Goal: Task Accomplishment & Management: Complete application form

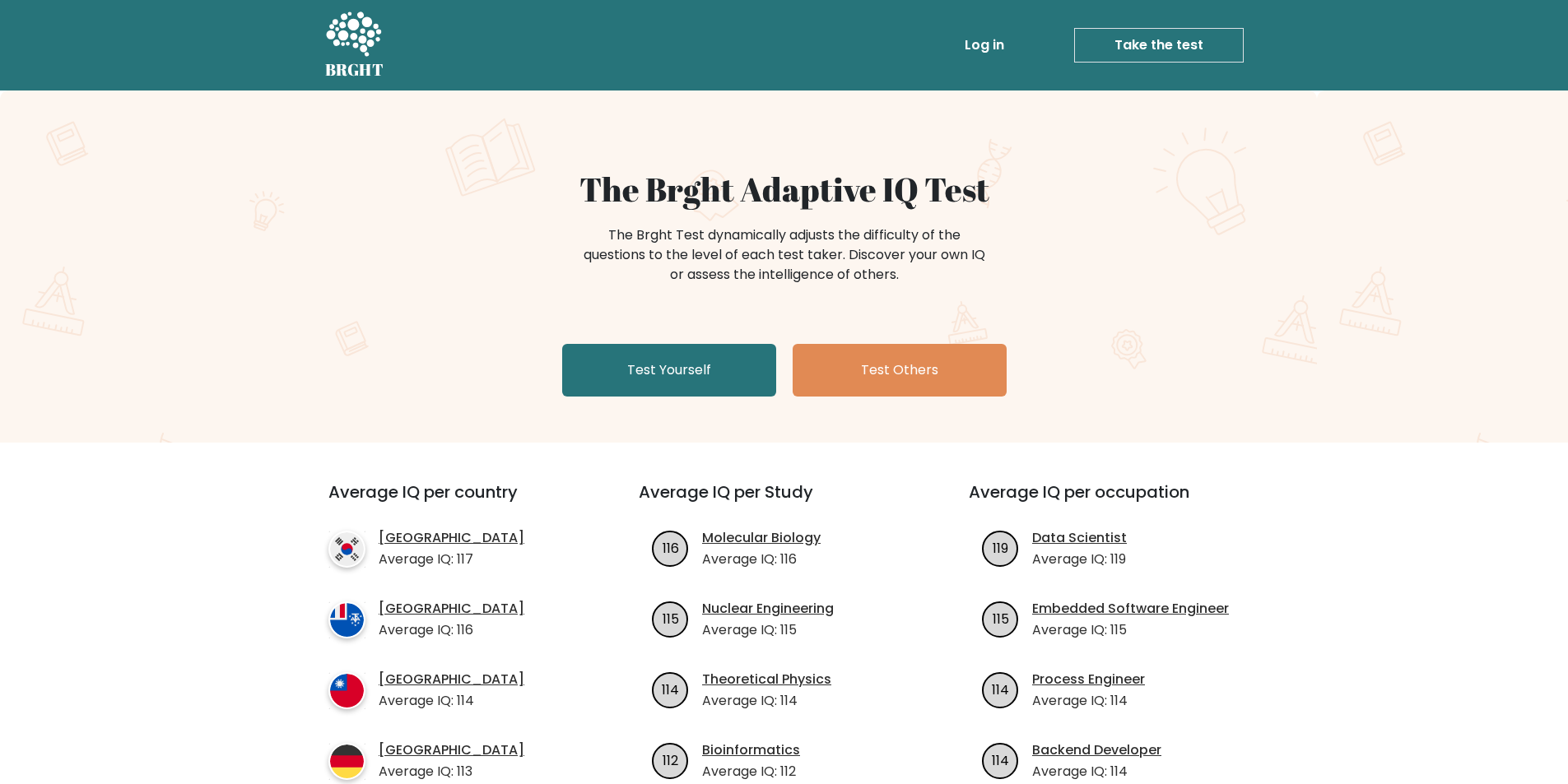
click at [700, 370] on link "Test Yourself" at bounding box center [668, 370] width 214 height 53
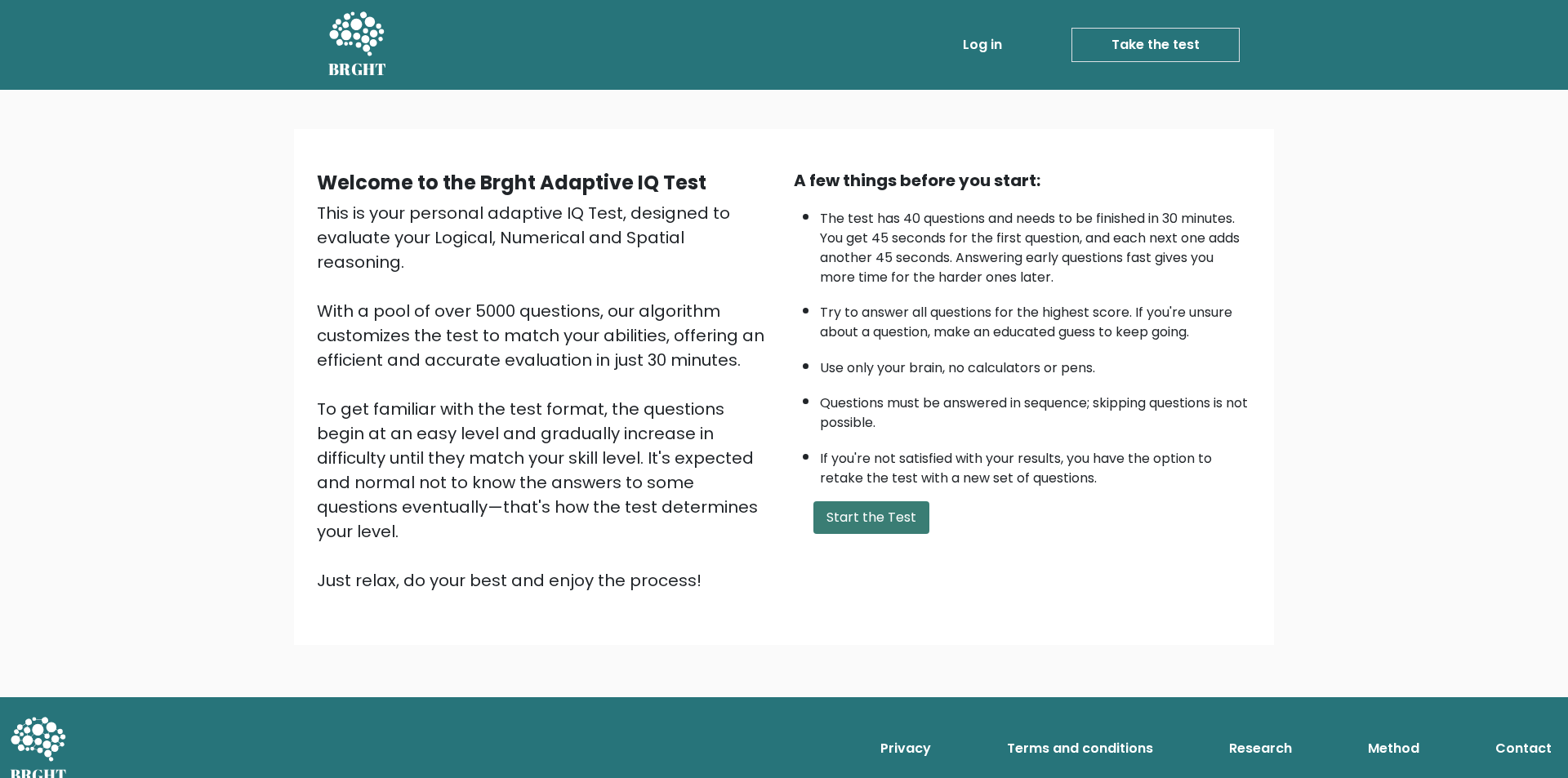
click at [843, 507] on button "Start the Test" at bounding box center [871, 517] width 116 height 32
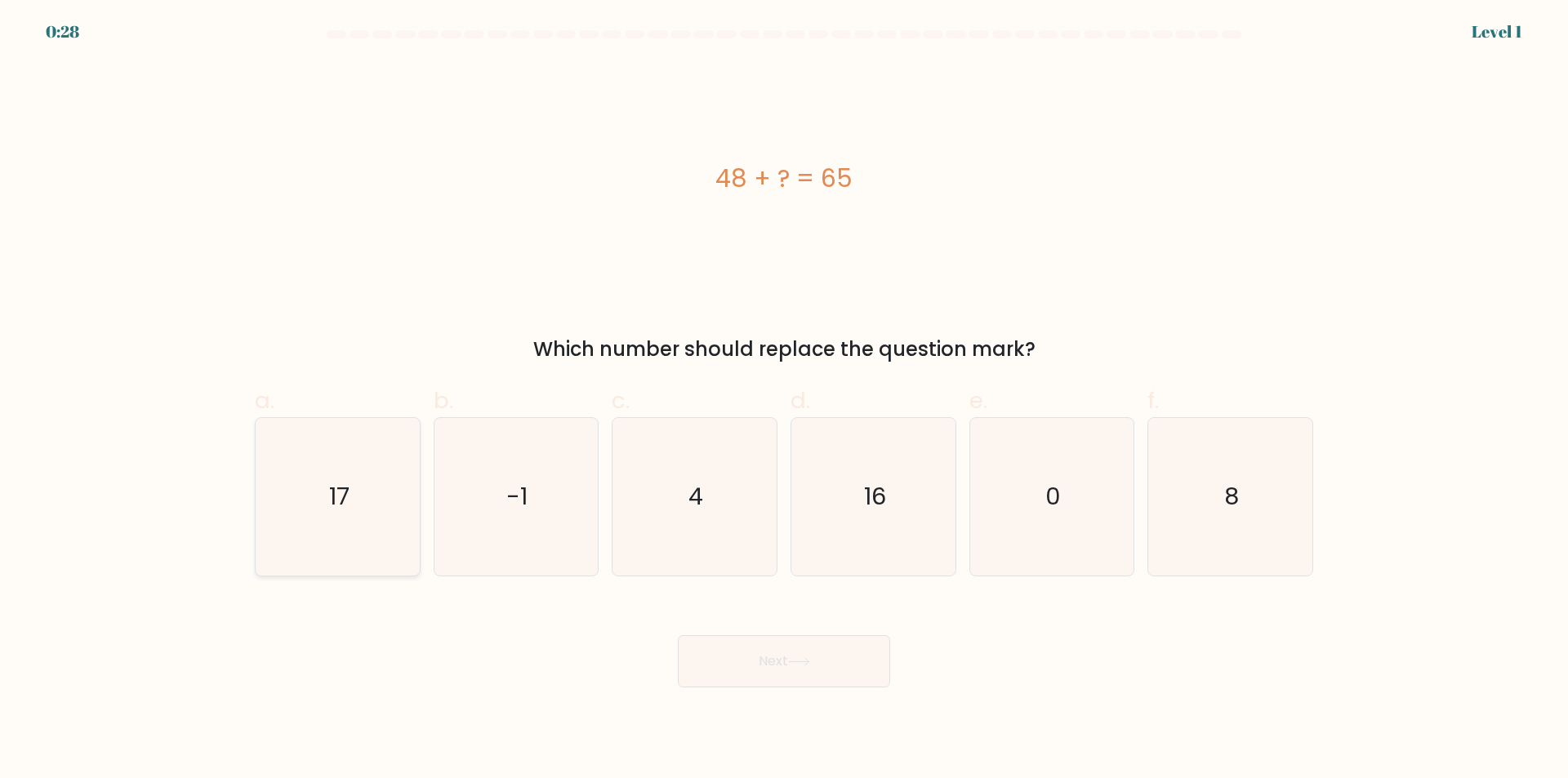
click at [284, 479] on icon "17" at bounding box center [338, 497] width 158 height 158
click at [784, 400] on input "a. 17" at bounding box center [784, 395] width 1 height 11
radio input "true"
click at [826, 662] on button "Next" at bounding box center [783, 662] width 213 height 53
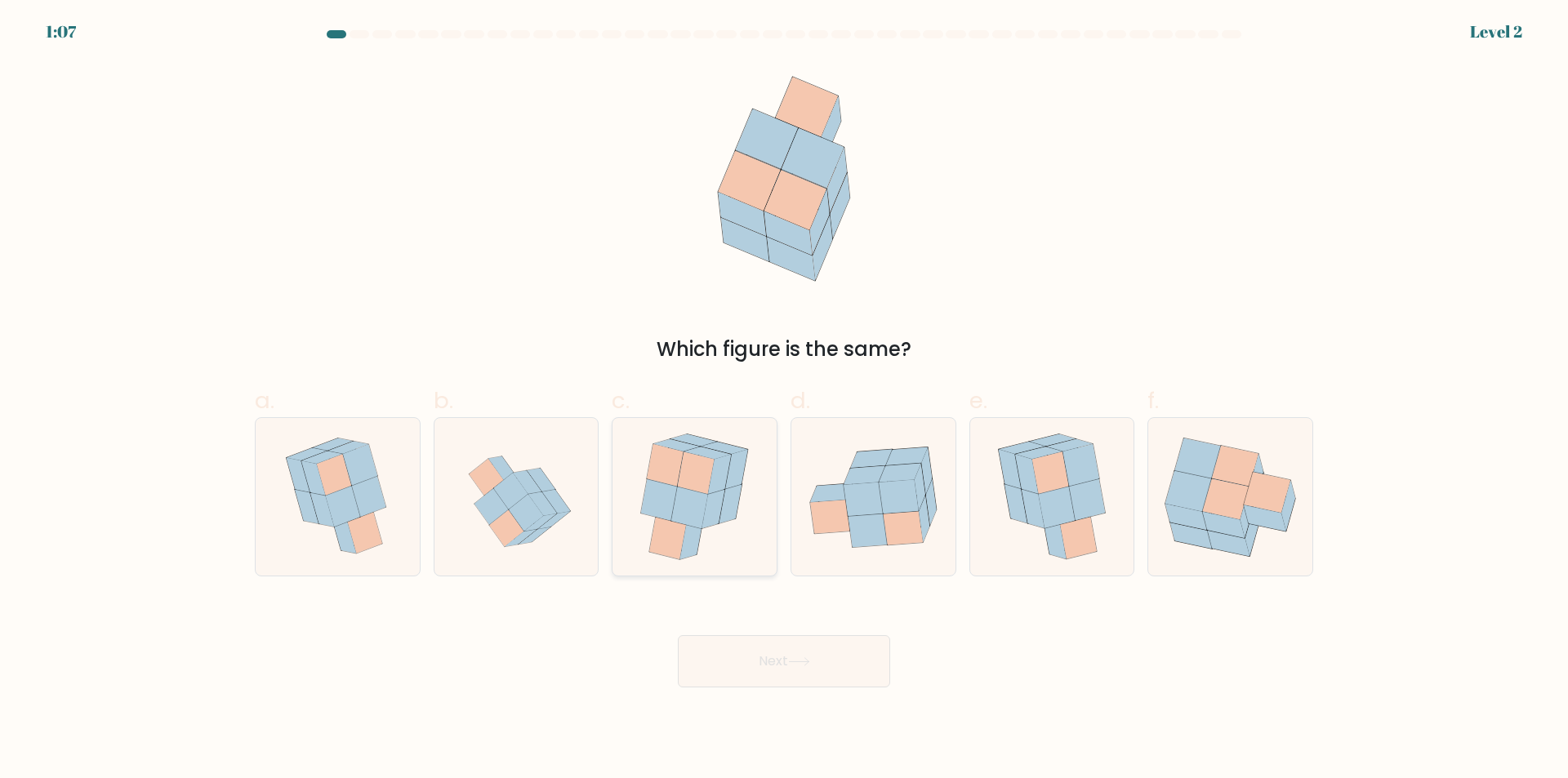
click at [702, 516] on icon at bounding box center [690, 508] width 37 height 43
click at [784, 400] on input "c." at bounding box center [784, 395] width 1 height 11
radio input "true"
click at [793, 677] on button "Next" at bounding box center [783, 662] width 213 height 53
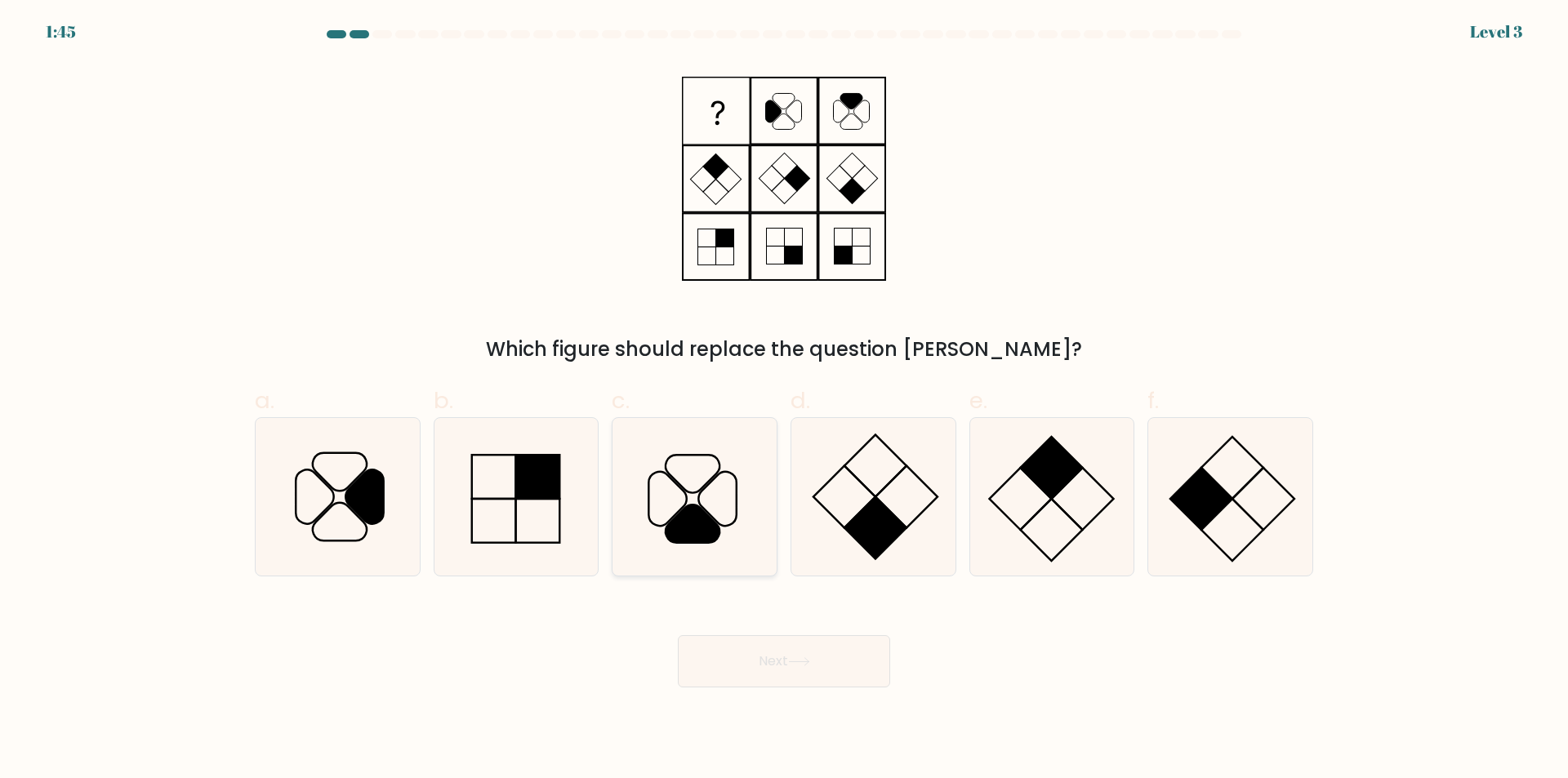
click at [672, 507] on icon at bounding box center [695, 497] width 158 height 158
click at [784, 400] on input "c." at bounding box center [784, 395] width 1 height 11
radio input "true"
click at [799, 666] on icon at bounding box center [798, 662] width 22 height 9
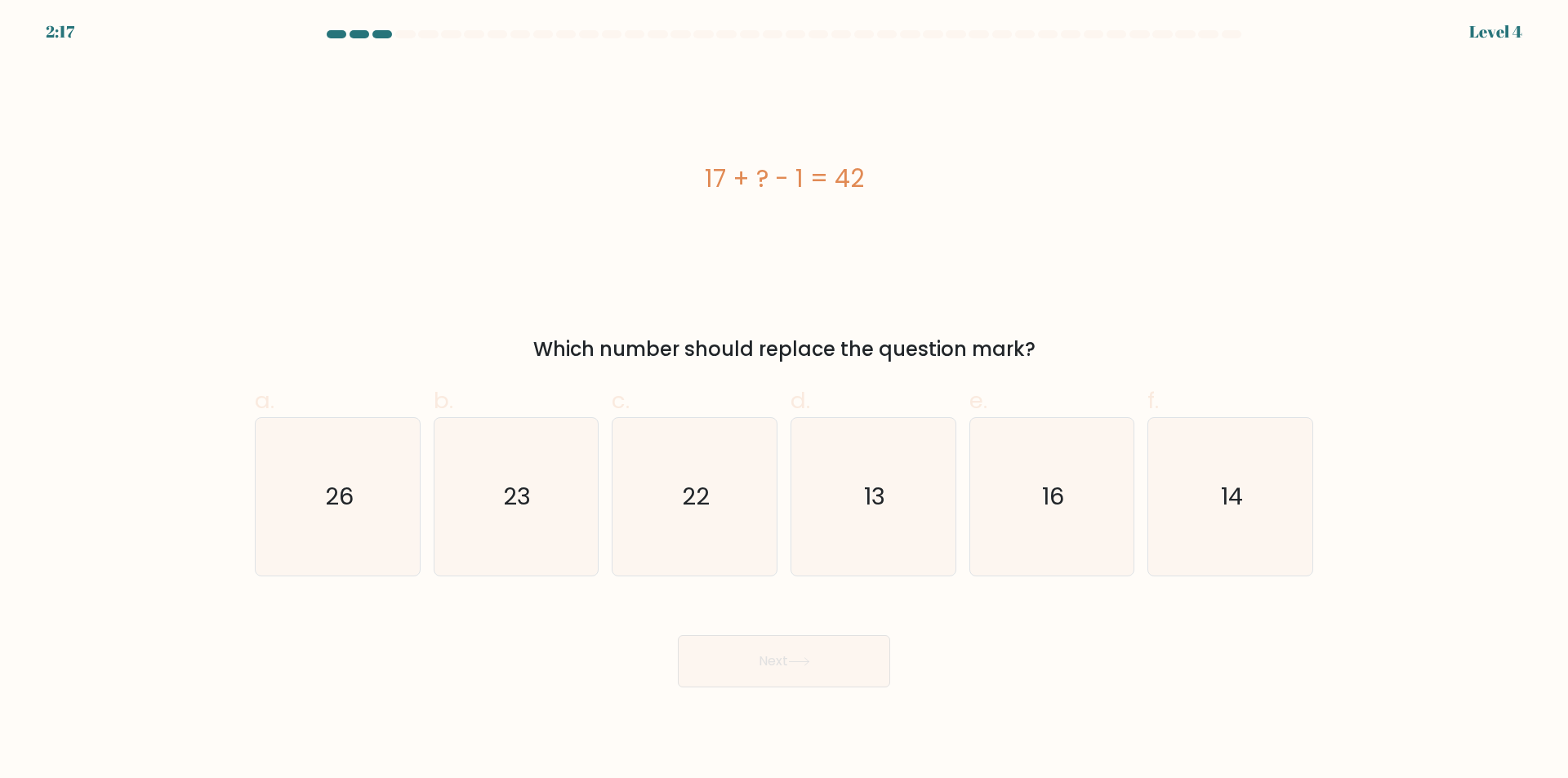
copy div "17 + ? - 1 = 42"
drag, startPoint x: 703, startPoint y: 168, endPoint x: 946, endPoint y: 2, distance: 294.3
click at [958, 168] on div "17 + ? - 1 = 42" at bounding box center [783, 179] width 1058 height 37
click at [289, 494] on icon "26" at bounding box center [338, 497] width 158 height 158
click at [784, 400] on input "a. 26" at bounding box center [784, 395] width 1 height 11
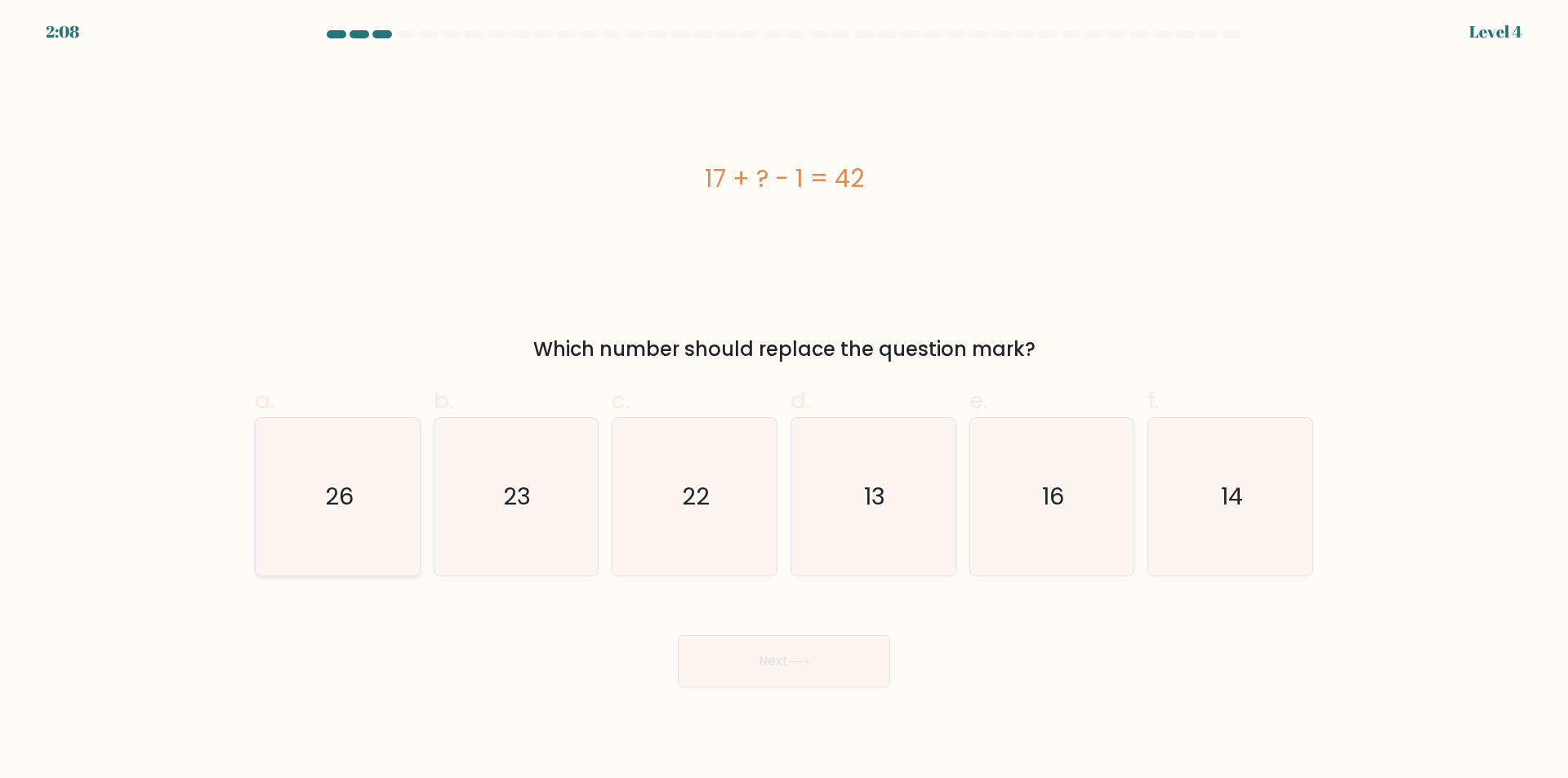
radio input "true"
click at [718, 665] on button "Next" at bounding box center [783, 662] width 213 height 53
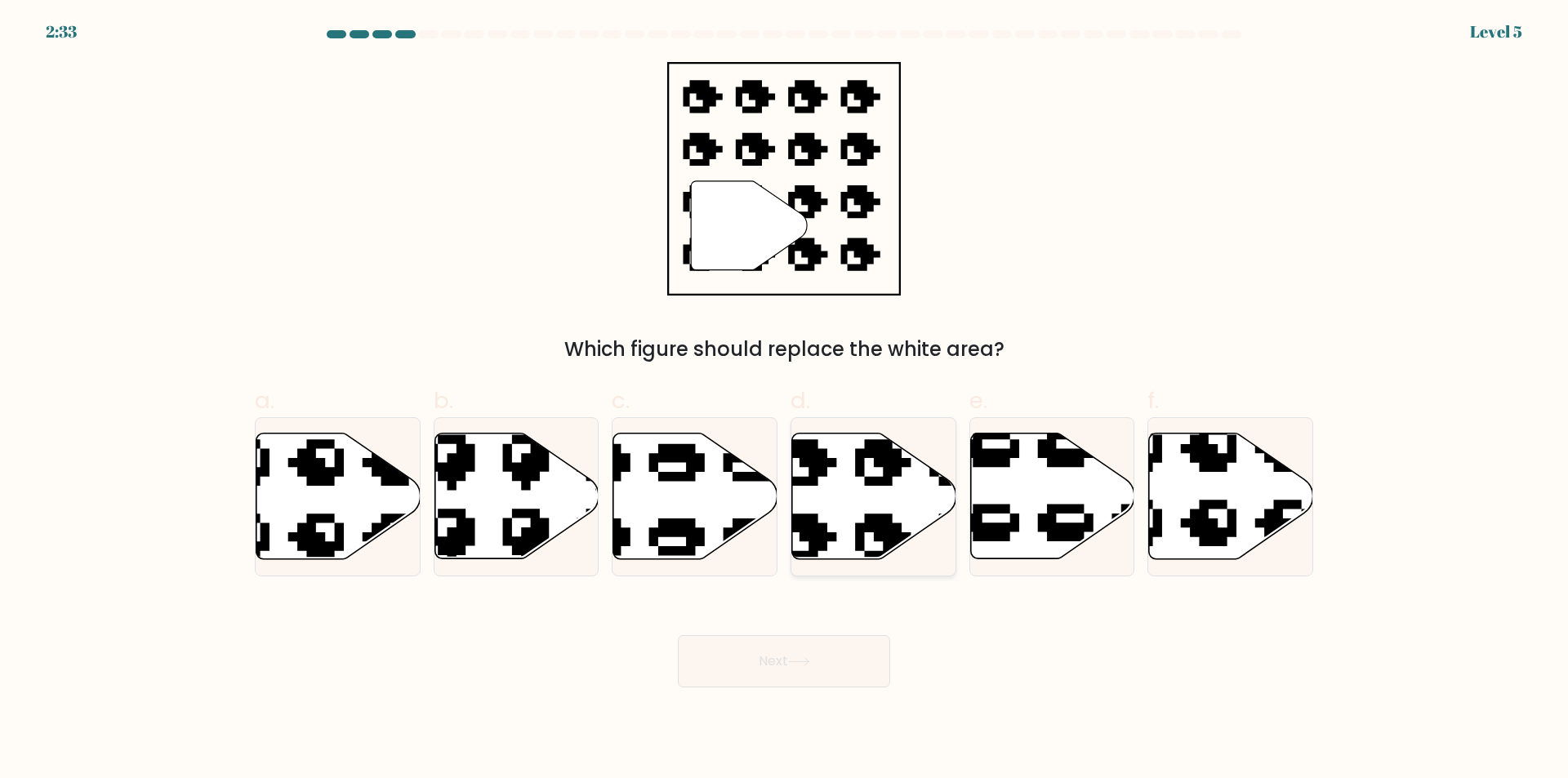
click at [878, 517] on icon at bounding box center [920, 425] width 278 height 270
click at [785, 400] on input "d." at bounding box center [784, 395] width 1 height 11
radio input "true"
click at [828, 680] on button "Next" at bounding box center [783, 662] width 213 height 53
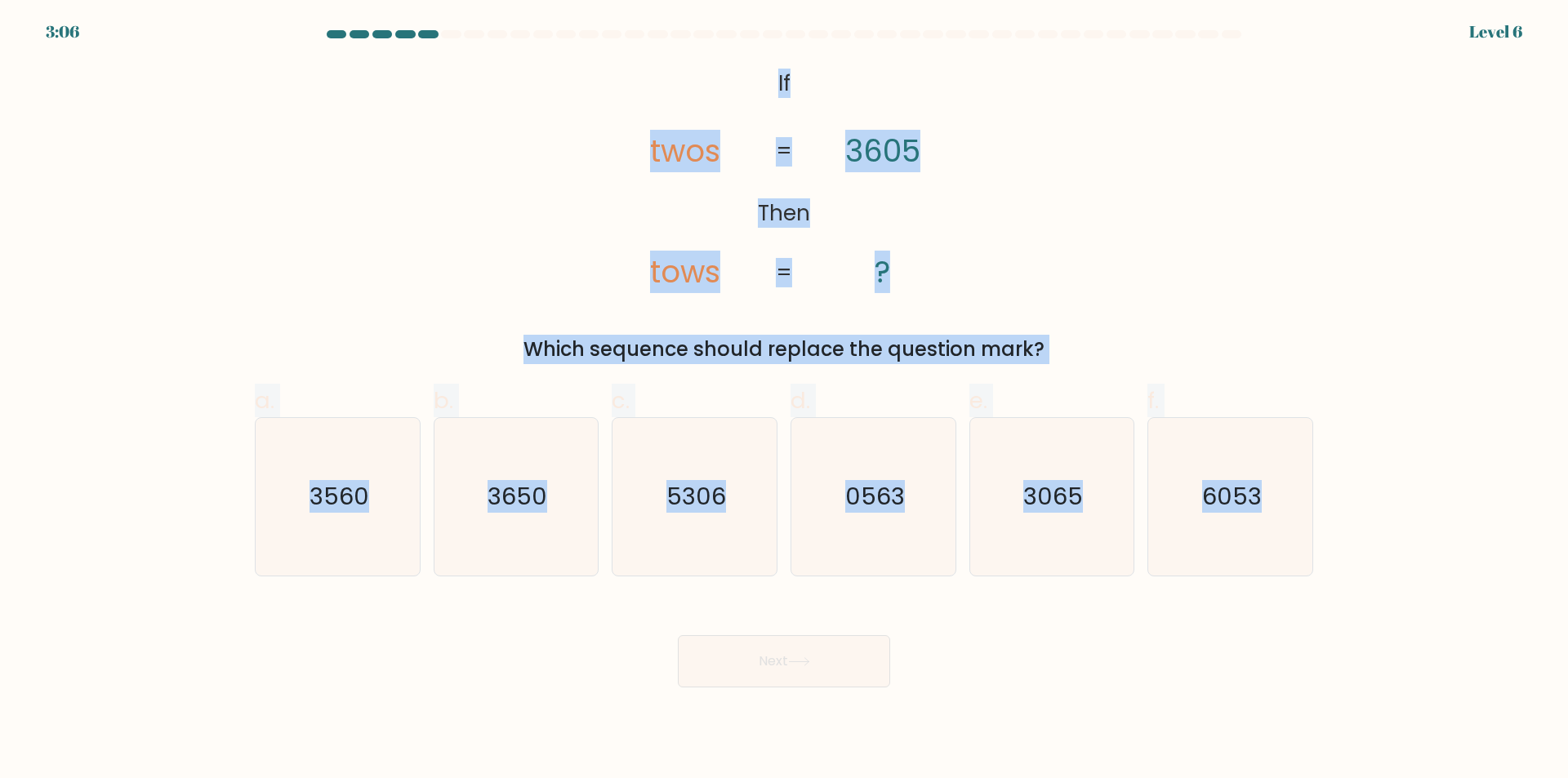
copy form "If Then twos tows 3605 ? = = Which sequence should replace the question mark? a…"
drag, startPoint x: 751, startPoint y: 70, endPoint x: 1422, endPoint y: 587, distance: 847.1
click at [1422, 587] on form "If ?" at bounding box center [784, 359] width 1568 height 657
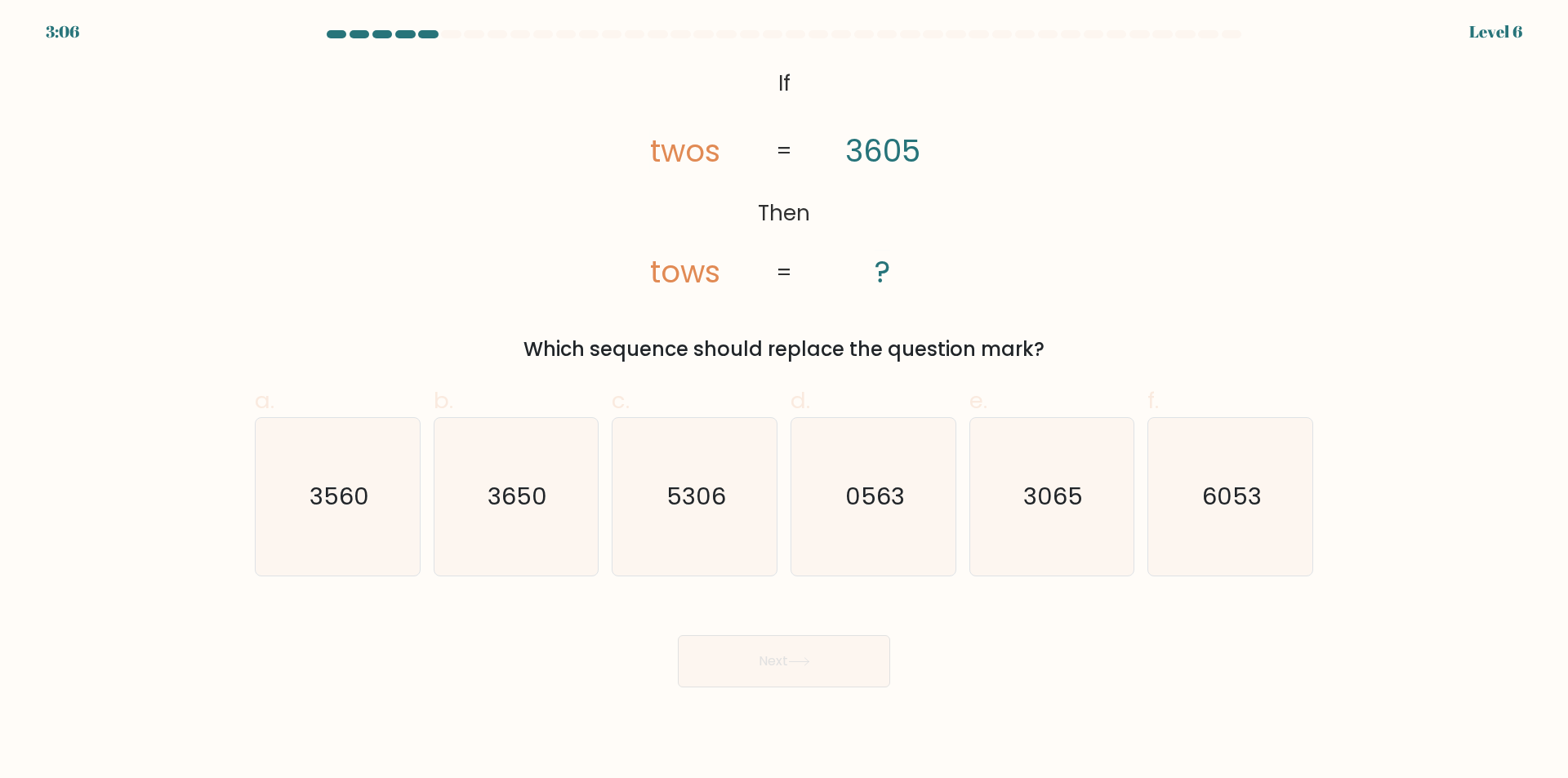
click at [1422, 580] on form "If ?" at bounding box center [784, 359] width 1568 height 657
click at [1045, 509] on text "3065" at bounding box center [1053, 497] width 60 height 32
click at [785, 400] on input "e. 3065" at bounding box center [784, 395] width 1 height 11
radio input "true"
click at [845, 665] on button "Next" at bounding box center [783, 662] width 213 height 53
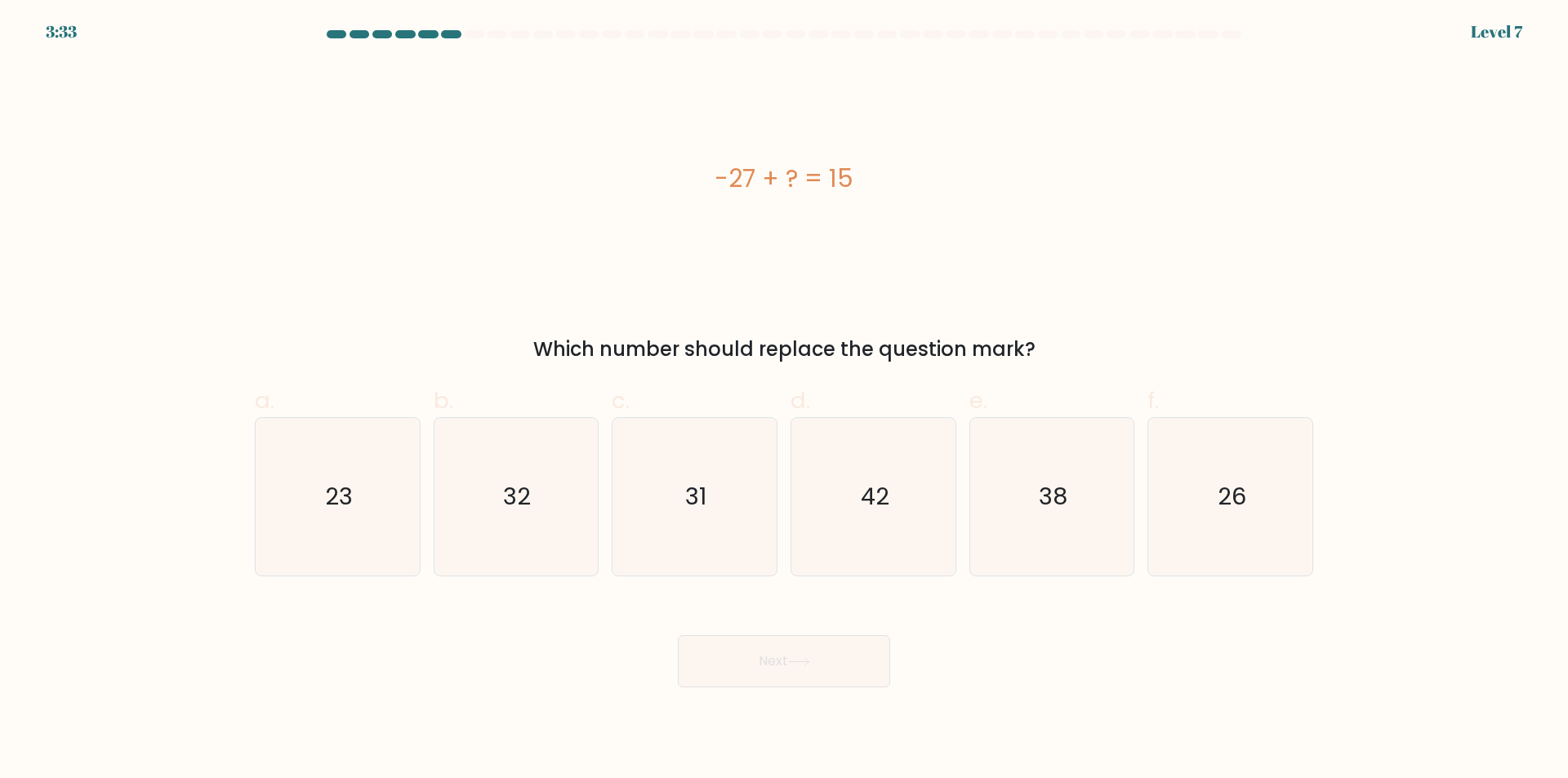
copy div "-27 + ? = 15"
drag, startPoint x: 654, startPoint y: 144, endPoint x: 1012, endPoint y: 187, distance: 360.6
click at [1013, 256] on div "-27 + ? = 15" at bounding box center [783, 179] width 1058 height 234
copy div "-27 + ? = 15"
click at [857, 509] on icon "42" at bounding box center [873, 497] width 158 height 158
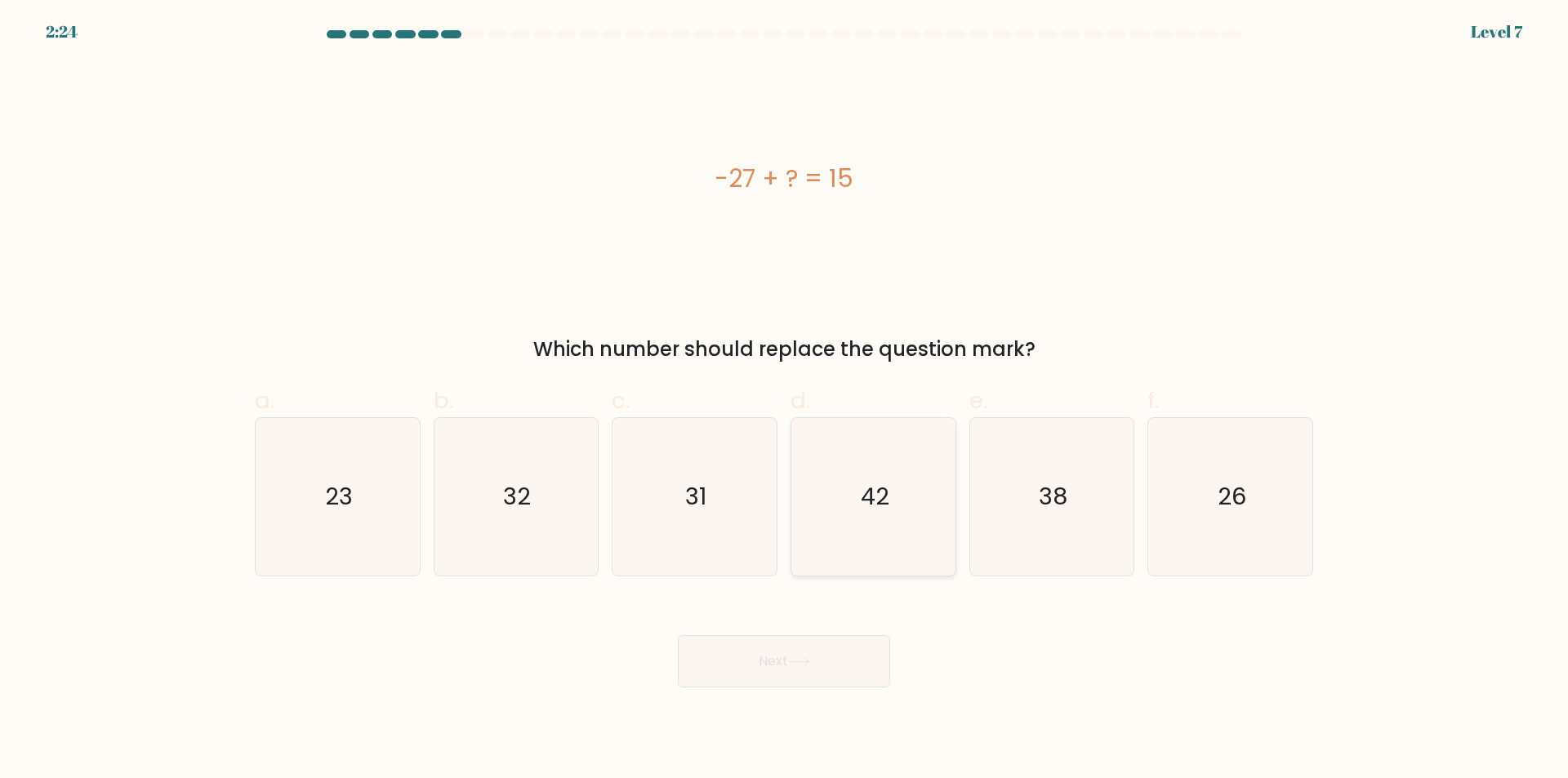
click at [785, 400] on input "d. 42" at bounding box center [784, 395] width 1 height 11
radio input "true"
click at [765, 653] on button "Next" at bounding box center [783, 662] width 213 height 53
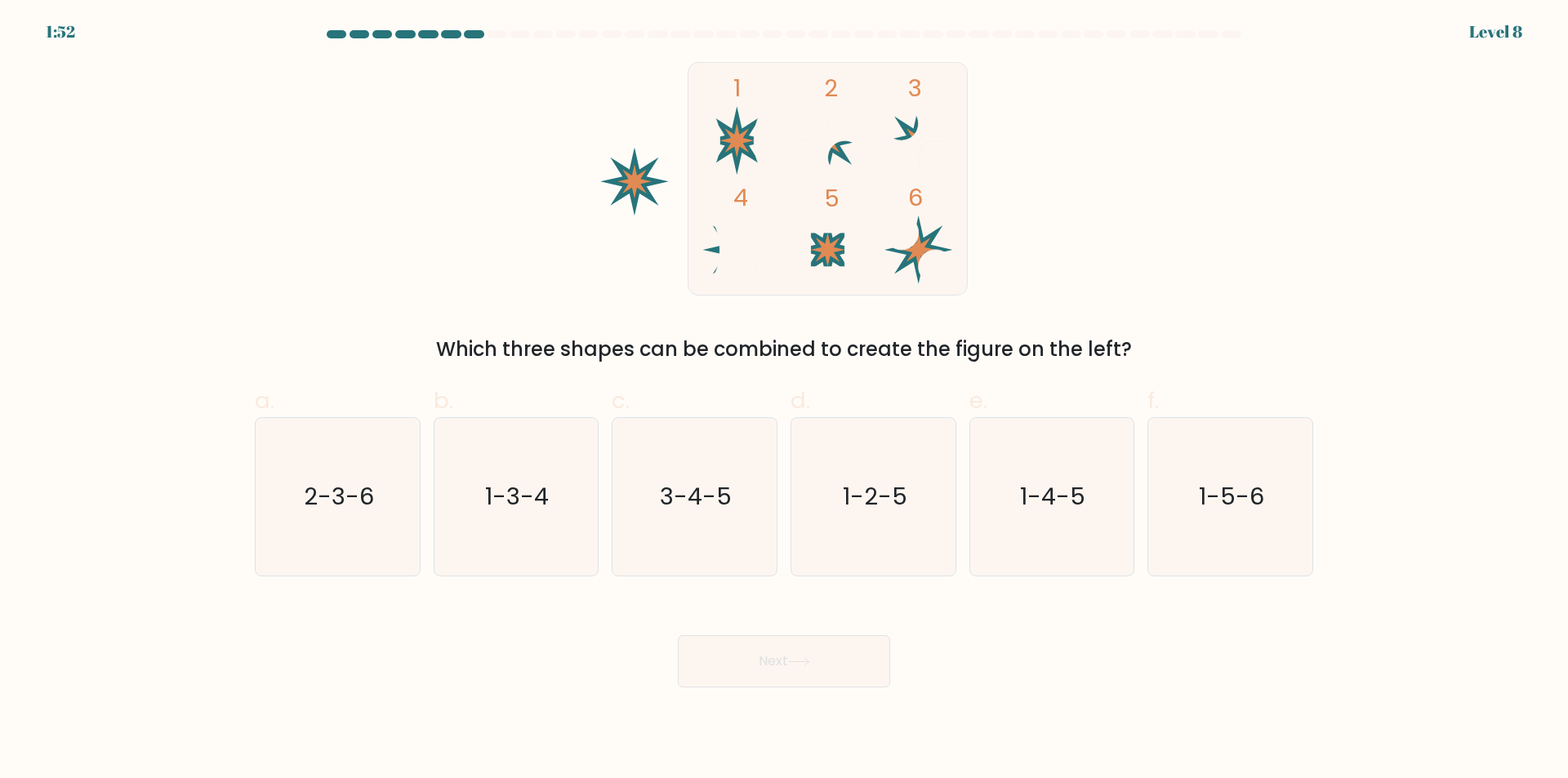
click at [1416, 401] on form at bounding box center [784, 359] width 1568 height 657
click at [1036, 507] on text "1-4-5" at bounding box center [1053, 497] width 66 height 32
click at [785, 400] on input "e. 1-4-5" at bounding box center [784, 395] width 1 height 11
radio input "true"
click at [866, 642] on button "Next" at bounding box center [783, 662] width 213 height 53
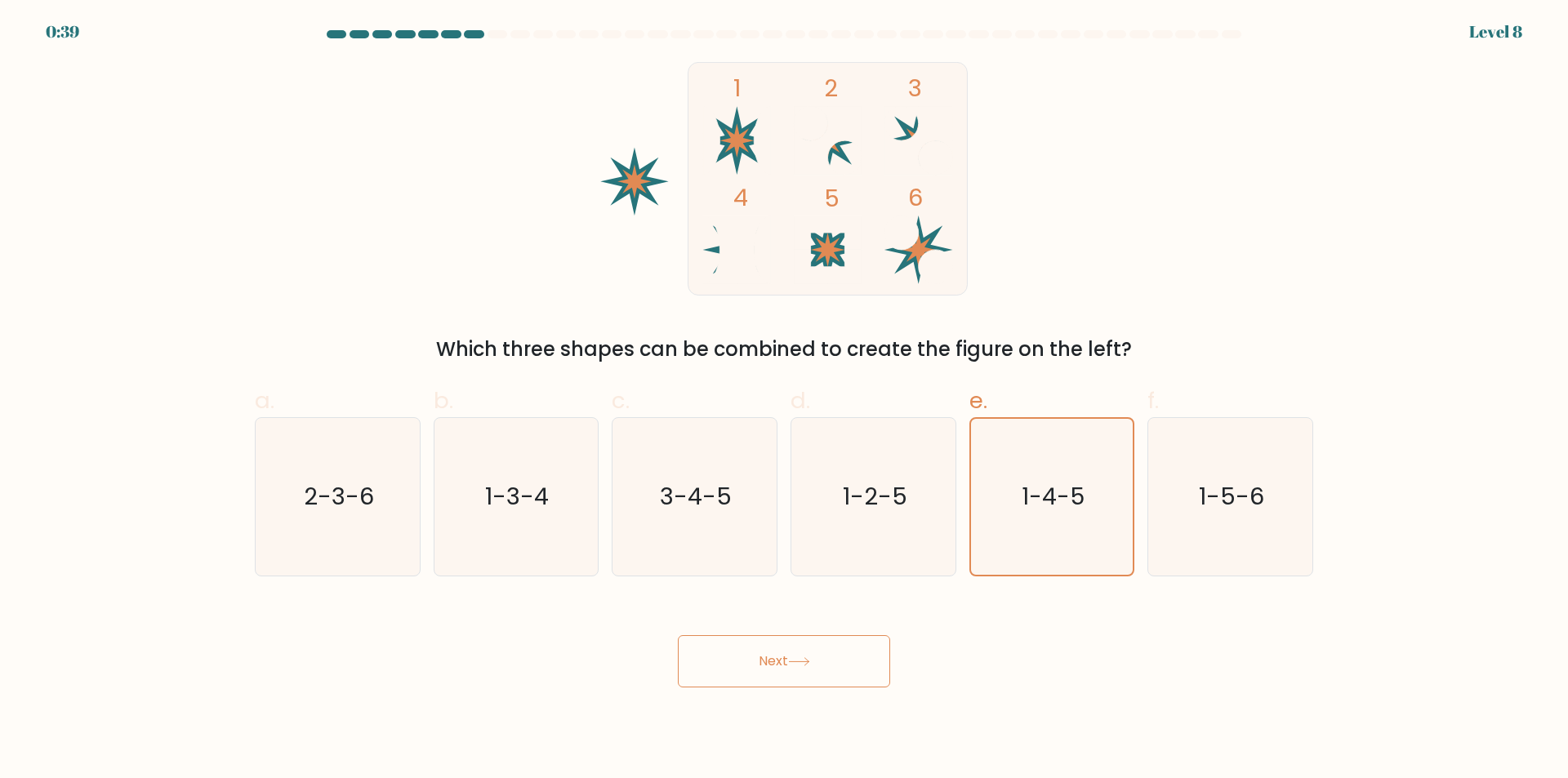
click at [810, 665] on icon at bounding box center [798, 662] width 22 height 9
